Goal: Task Accomplishment & Management: Manage account settings

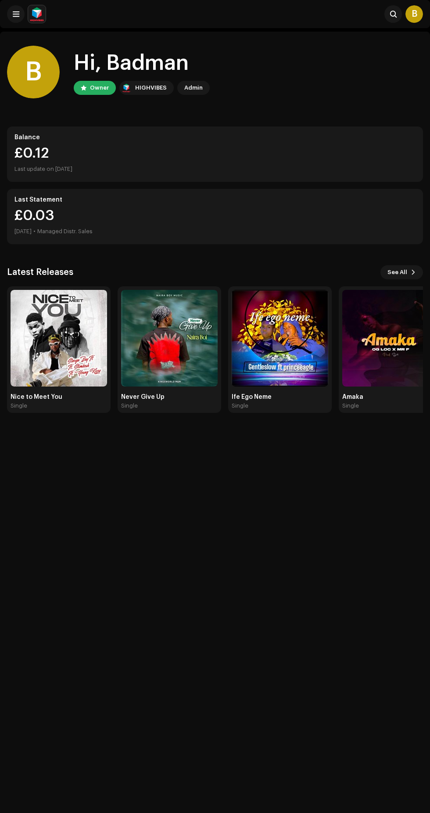
click at [414, 272] on span at bounding box center [413, 272] width 5 height 7
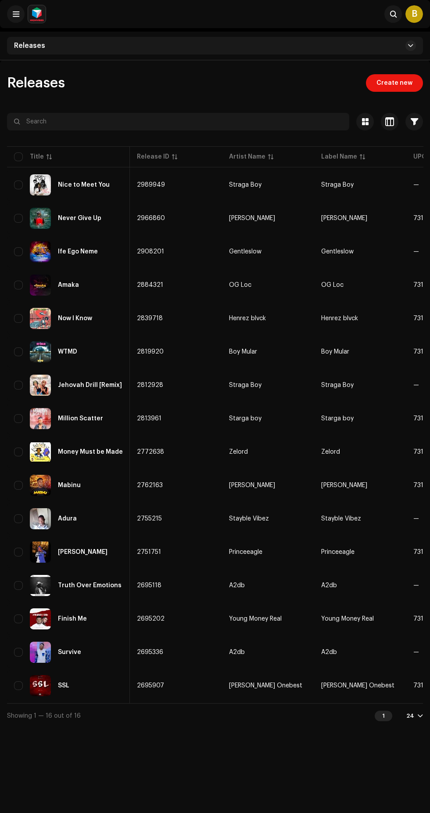
click at [296, 761] on div "Releases Create new Selected 0 Options Filters Distribution status Never Distri…" at bounding box center [215, 466] width 430 height 813
click at [411, 712] on div "24" at bounding box center [411, 715] width 8 height 7
click at [310, 786] on div "Releases Create new Selected 0 Options Filters Distribution status Never Distri…" at bounding box center [215, 466] width 430 height 813
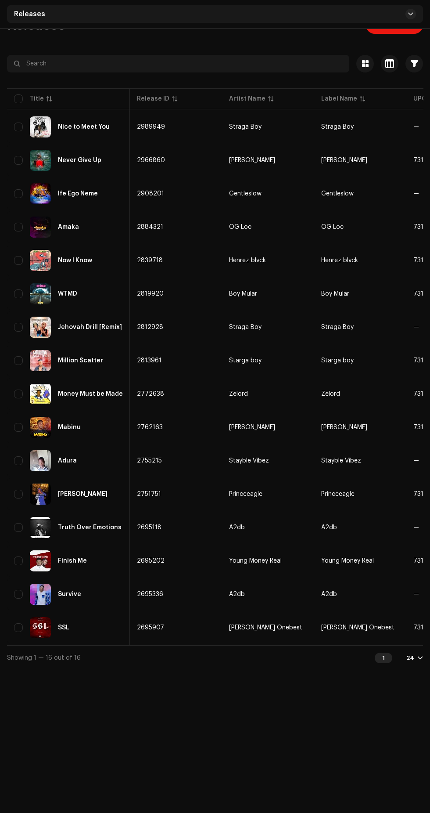
scroll to position [0, 7]
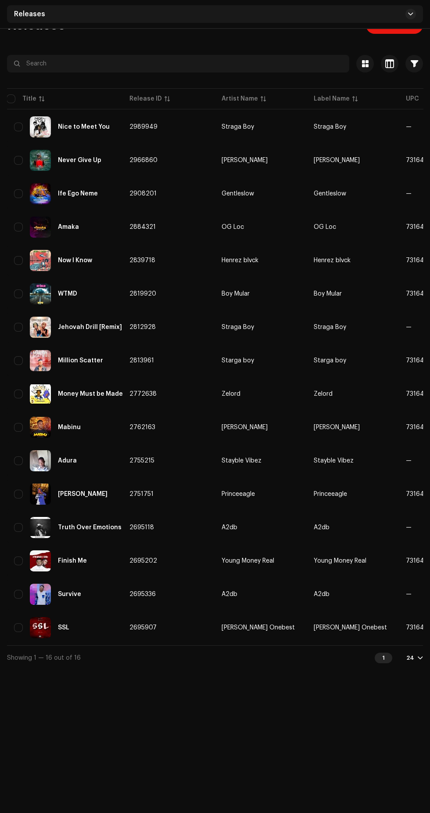
click at [269, 755] on div "Releases Create new Selected 0 Options Filters Distribution status Never Distri…" at bounding box center [215, 408] width 430 height 813
click at [408, 19] on button at bounding box center [411, 14] width 11 height 11
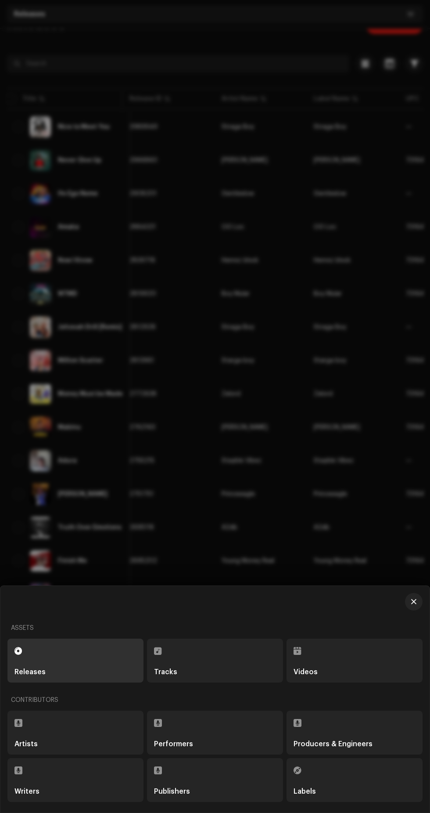
click at [412, 15] on div at bounding box center [215, 406] width 430 height 813
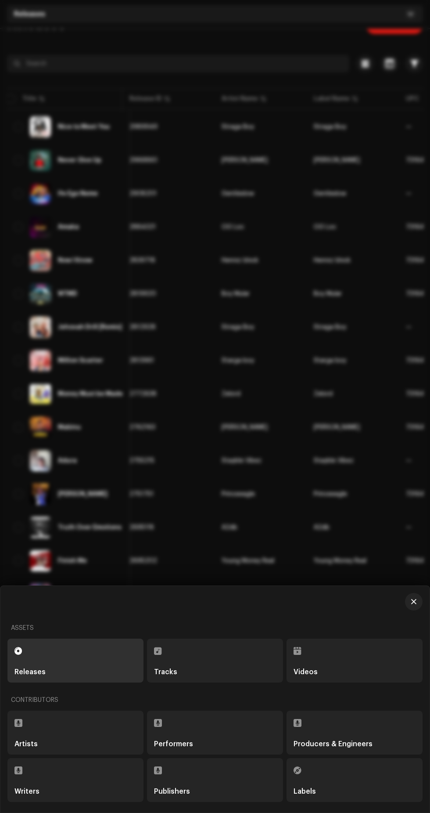
click at [307, 87] on div at bounding box center [215, 79] width 416 height 14
click at [298, 758] on div "Releases Create new Selected 0 Options Filters Distribution status Never Distri…" at bounding box center [215, 408] width 430 height 813
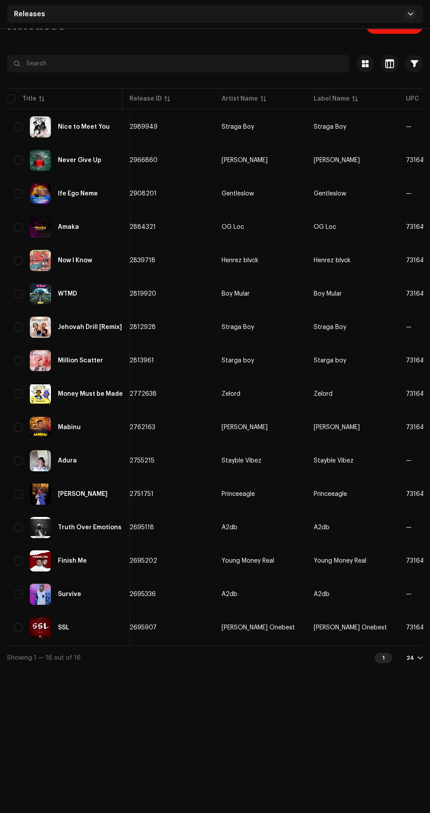
click at [256, 734] on div "Releases Create new Selected 0 Options Filters Distribution status Never Distri…" at bounding box center [215, 408] width 430 height 813
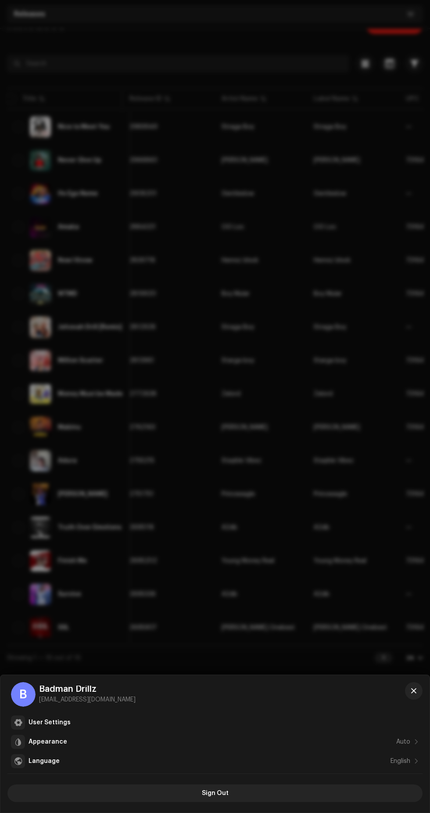
scroll to position [0, 378]
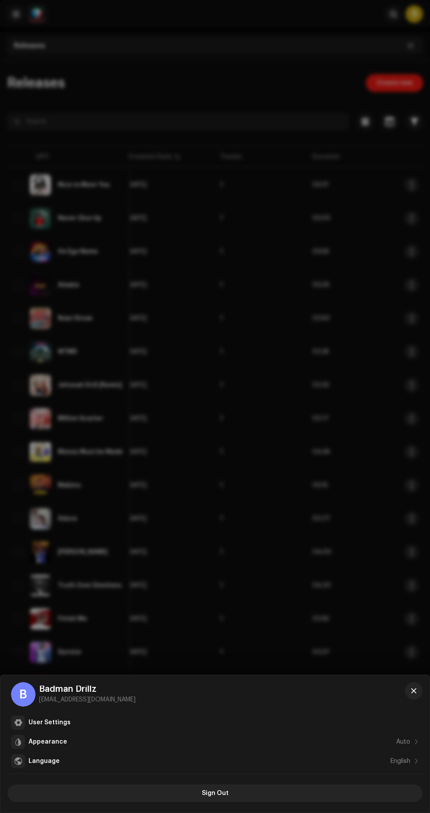
click at [16, 15] on div at bounding box center [215, 406] width 430 height 813
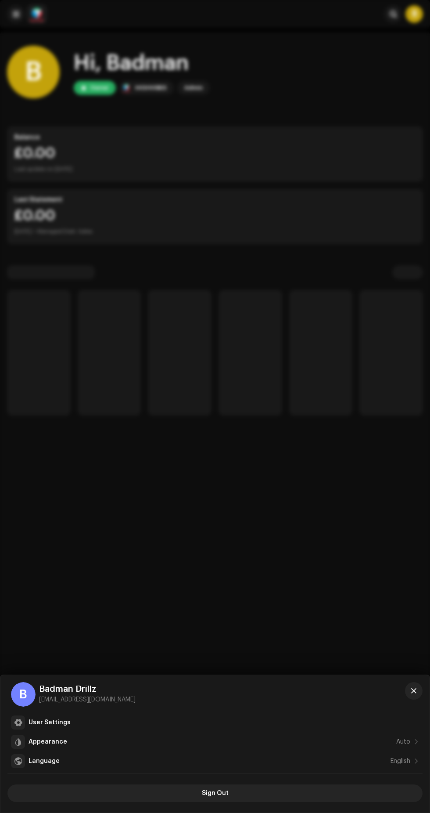
click at [18, 16] on span at bounding box center [16, 14] width 7 height 7
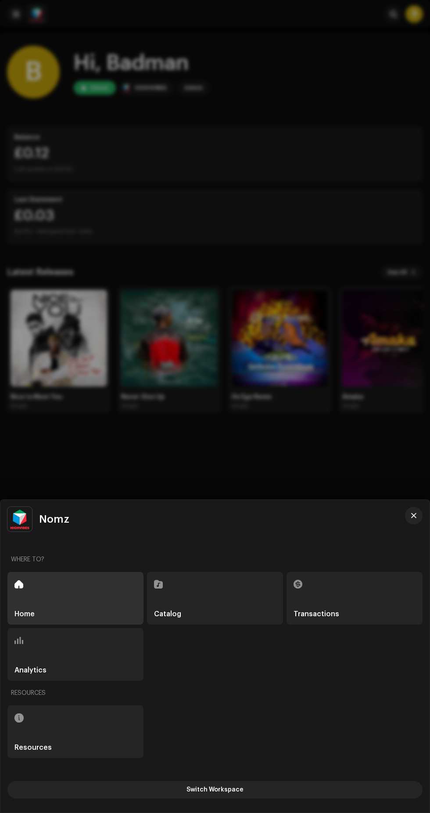
click at [400, 526] on div "Nomz" at bounding box center [206, 519] width 399 height 25
click at [414, 516] on span "button" at bounding box center [413, 515] width 5 height 7
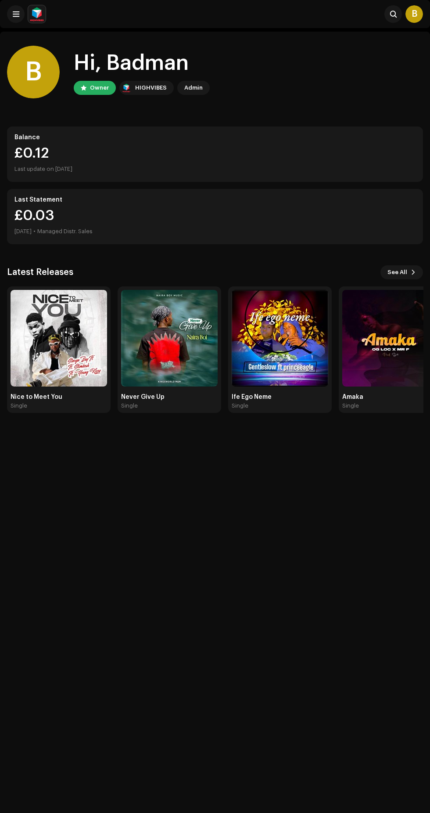
click at [415, 14] on div "B" at bounding box center [415, 14] width 18 height 18
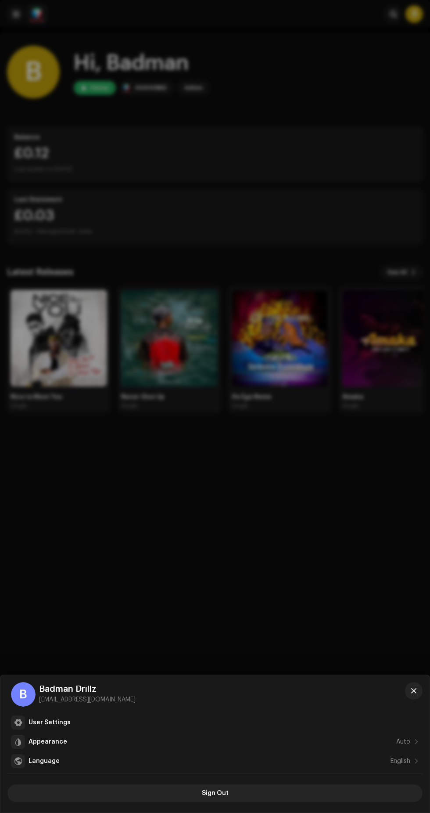
click at [251, 789] on button "Sign Out" at bounding box center [214, 793] width 415 height 18
